Goal: Information Seeking & Learning: Learn about a topic

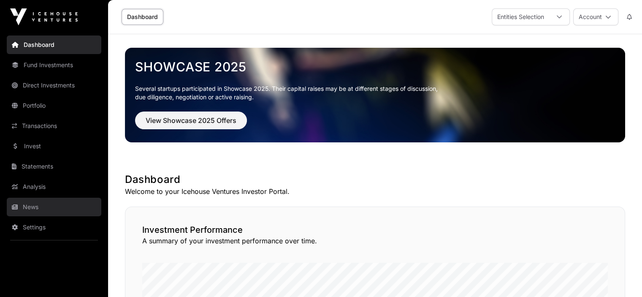
click at [33, 208] on link "News" at bounding box center [54, 207] width 95 height 19
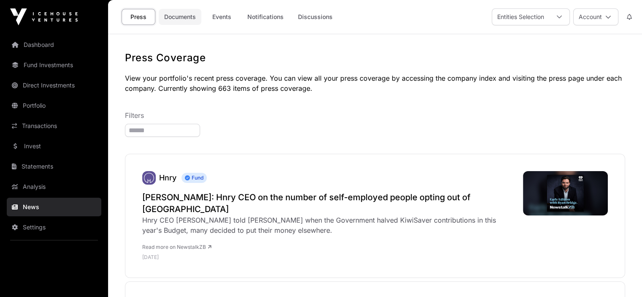
click at [179, 19] on link "Documents" at bounding box center [180, 17] width 43 height 16
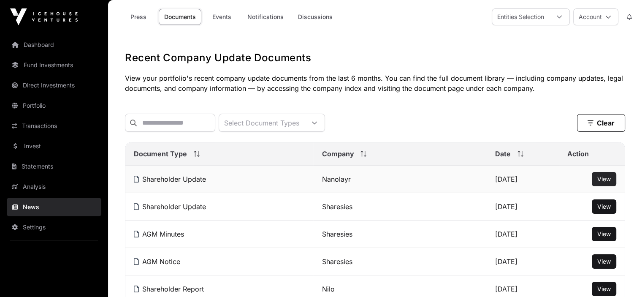
click at [607, 182] on span "View" at bounding box center [604, 178] width 14 height 7
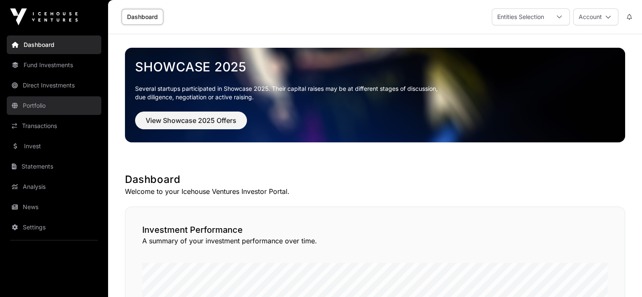
click at [22, 104] on link "Portfolio" at bounding box center [54, 105] width 95 height 19
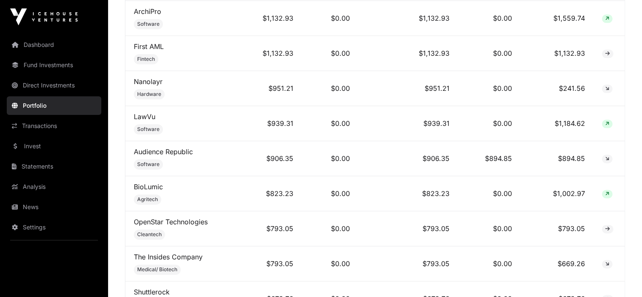
scroll to position [1002, 0]
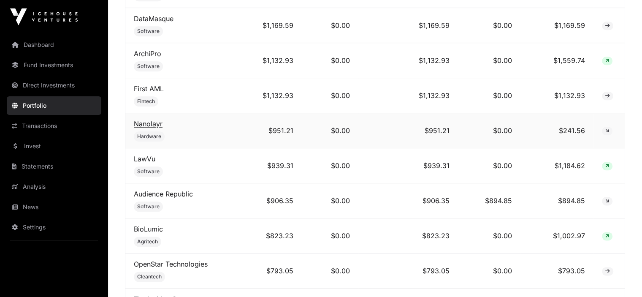
click at [149, 119] on link "Nanolayr" at bounding box center [148, 123] width 29 height 8
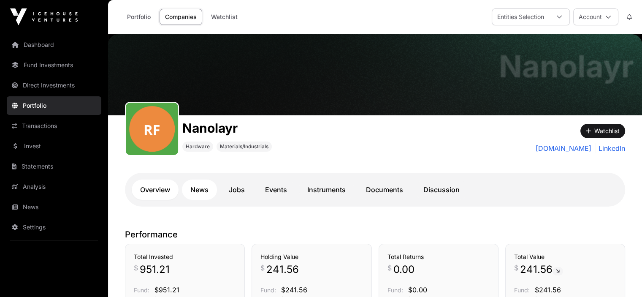
click at [199, 187] on link "News" at bounding box center [199, 189] width 35 height 20
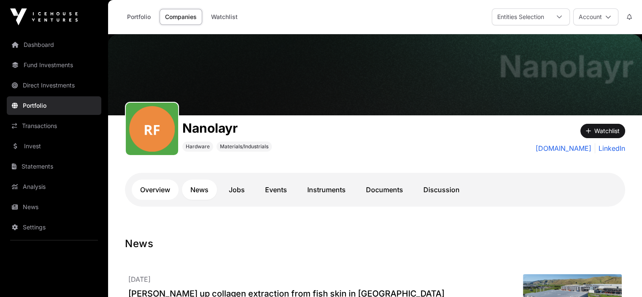
click at [155, 189] on link "Overview" at bounding box center [155, 189] width 47 height 20
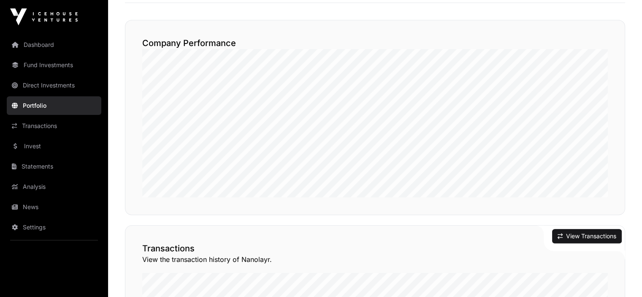
scroll to position [422, 0]
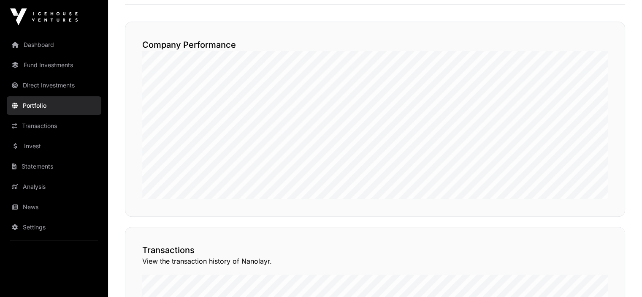
click at [45, 105] on link "Portfolio" at bounding box center [54, 105] width 95 height 19
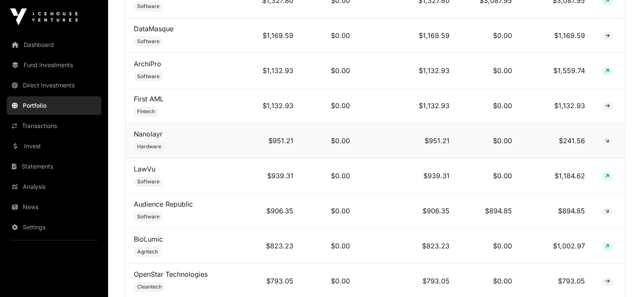
scroll to position [971, 0]
